Goal: Find contact information: Find contact information

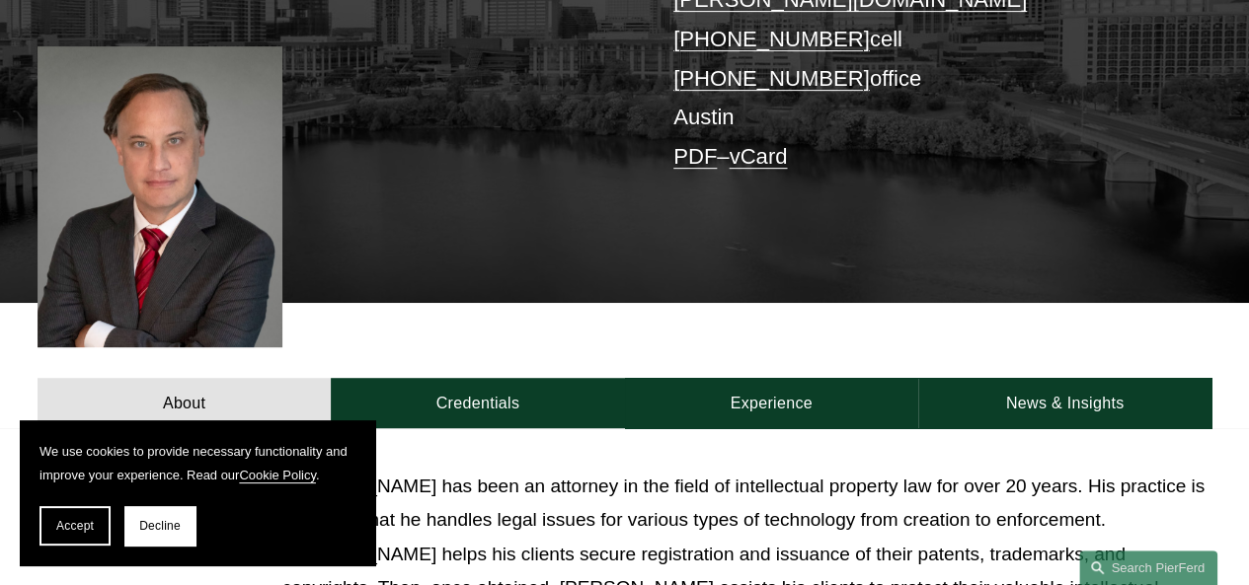
scroll to position [474, 0]
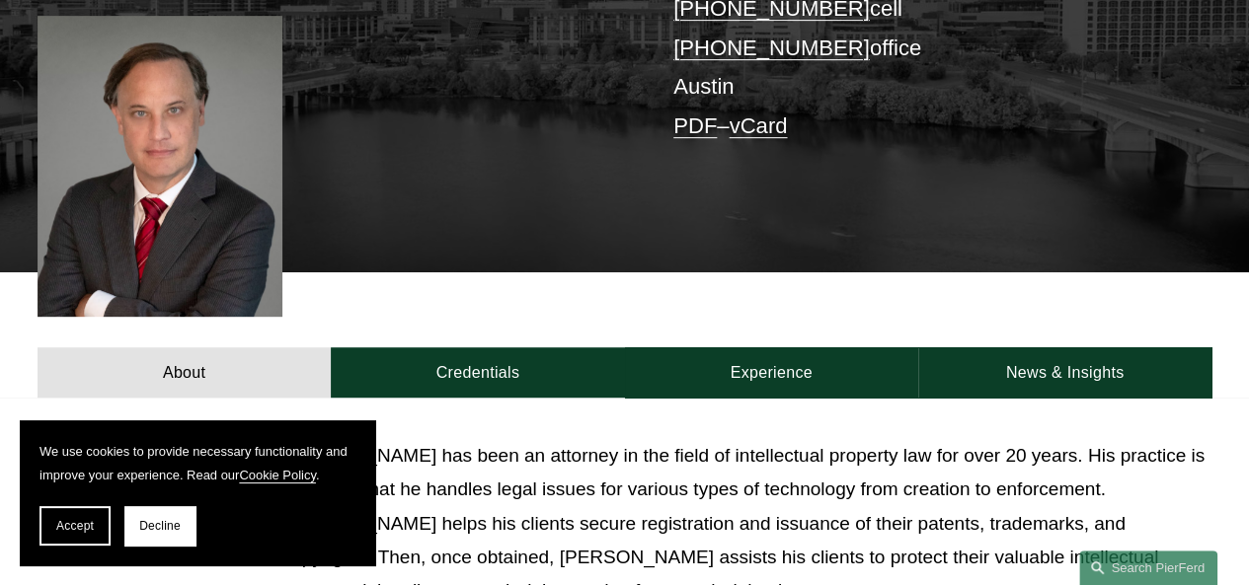
drag, startPoint x: 83, startPoint y: 513, endPoint x: 53, endPoint y: 516, distance: 29.8
click at [53, 516] on button "Accept" at bounding box center [74, 525] width 71 height 39
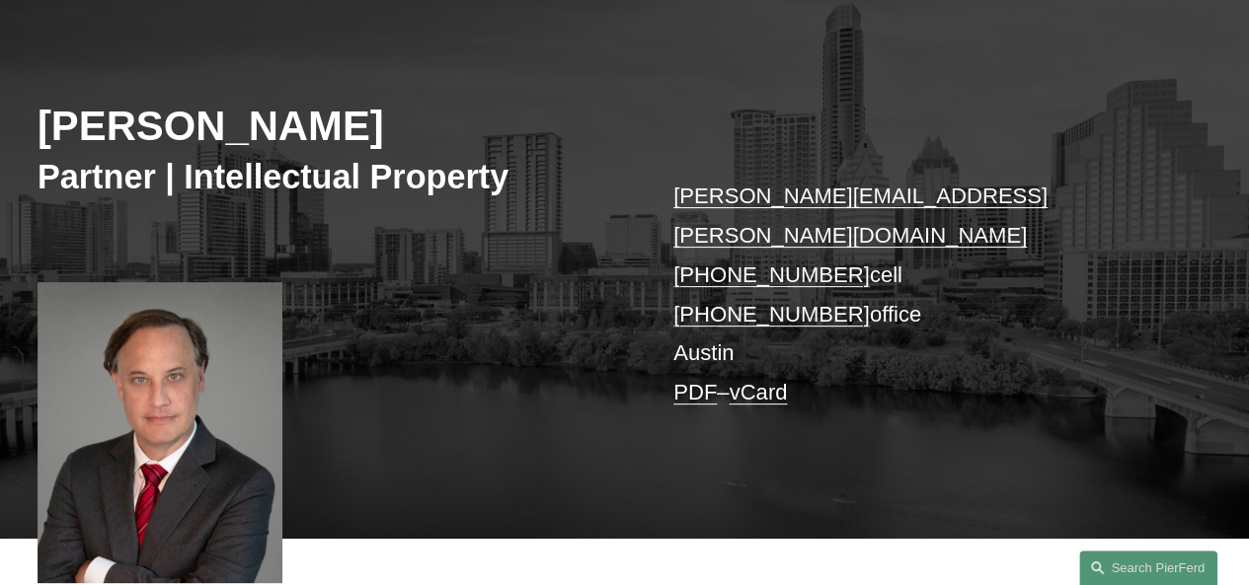
scroll to position [194, 0]
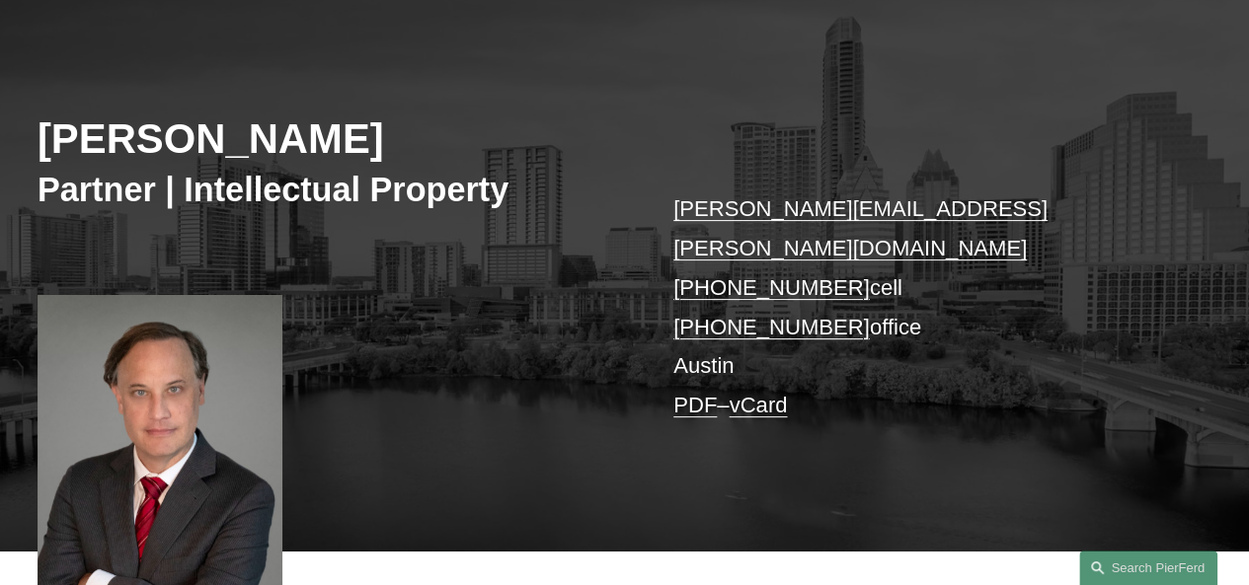
drag, startPoint x: 839, startPoint y: 253, endPoint x: 708, endPoint y: 250, distance: 131.3
click at [708, 250] on p "[PERSON_NAME][EMAIL_ADDRESS][PERSON_NAME][DOMAIN_NAME] [PHONE_NUMBER] cell [PHO…" at bounding box center [917, 307] width 489 height 235
copy link "512.577.2673"
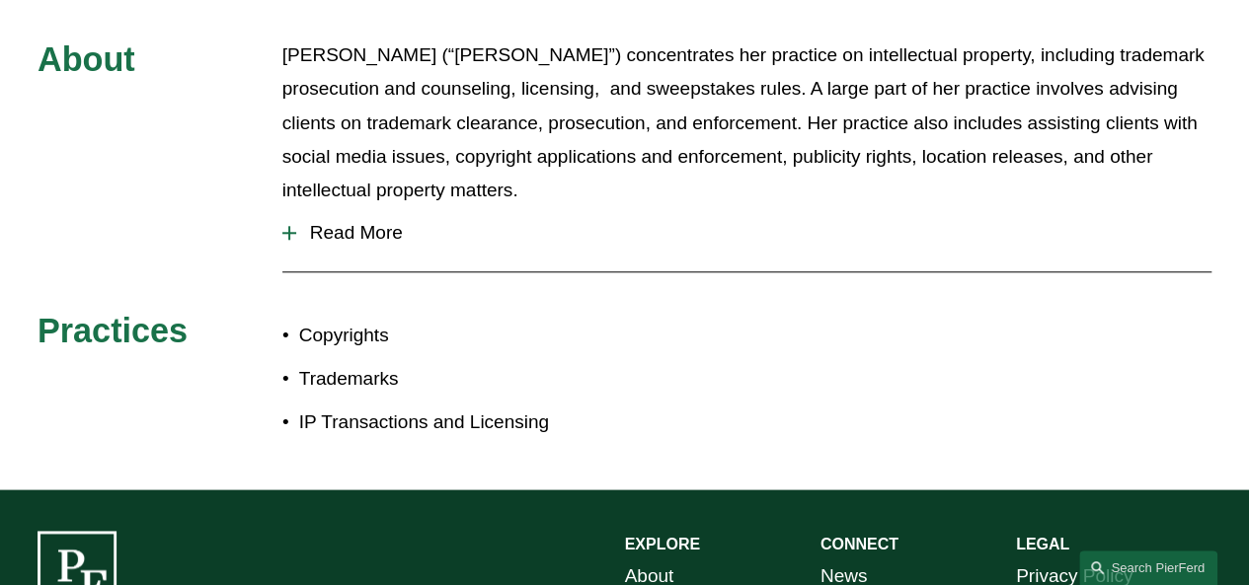
scroll to position [877, 0]
